Goal: Navigation & Orientation: Find specific page/section

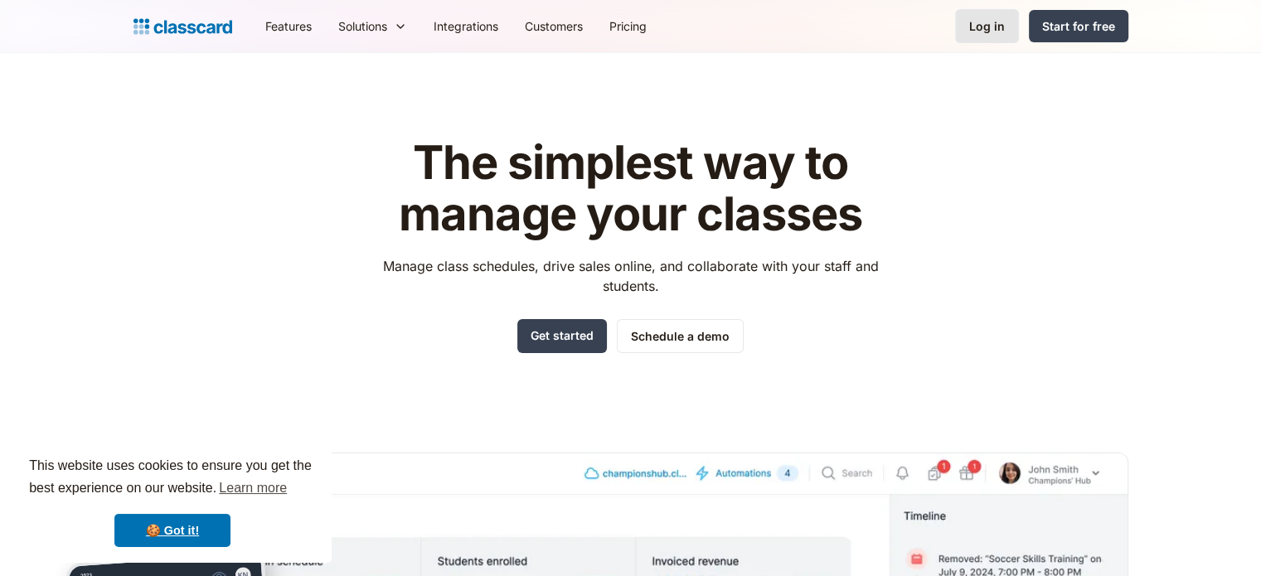
click at [983, 23] on div "Log in" at bounding box center [987, 25] width 36 height 17
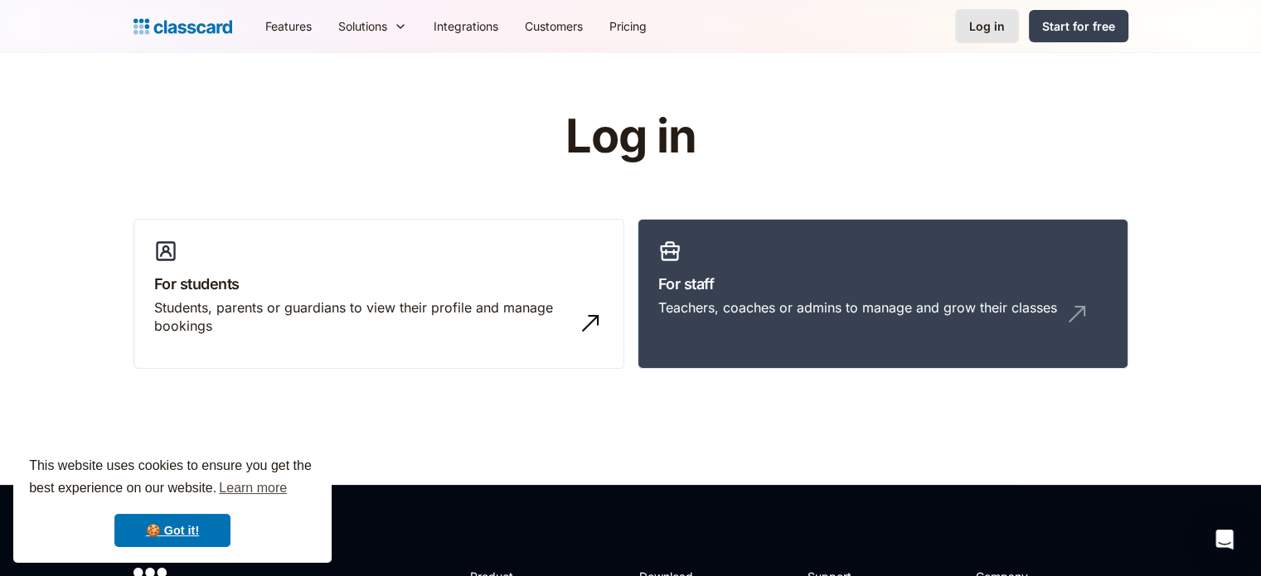
click at [996, 19] on div "Log in" at bounding box center [987, 25] width 36 height 17
click at [206, 546] on link "🍪 Got it!" at bounding box center [172, 530] width 116 height 33
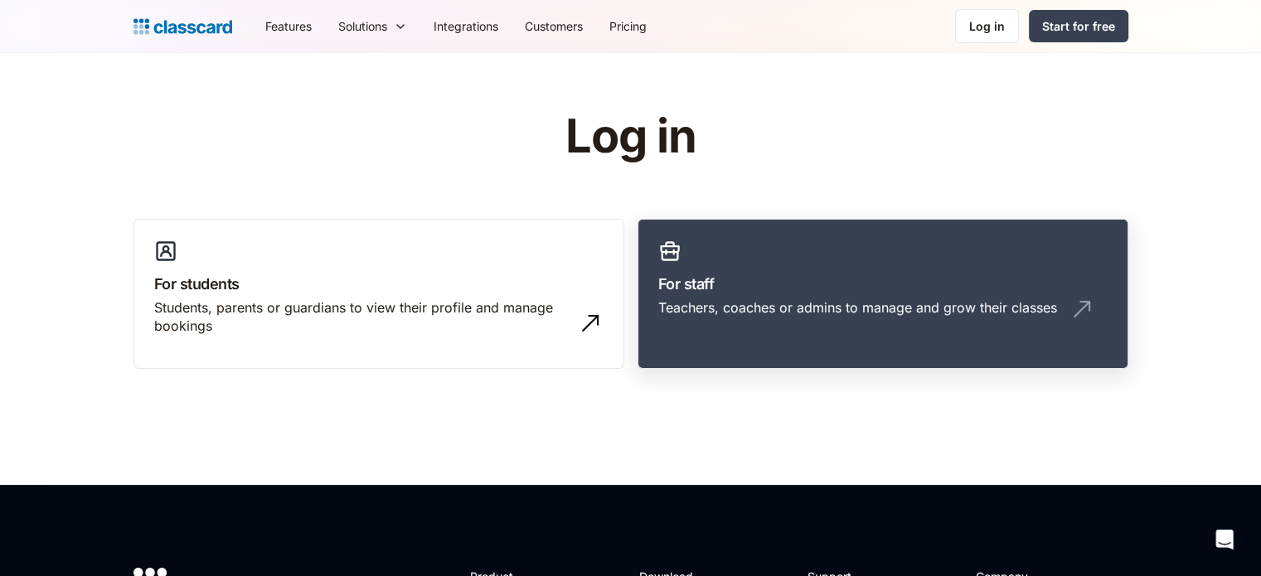
click at [913, 275] on h3 "For staff" at bounding box center [882, 284] width 449 height 22
